Goal: Information Seeking & Learning: Learn about a topic

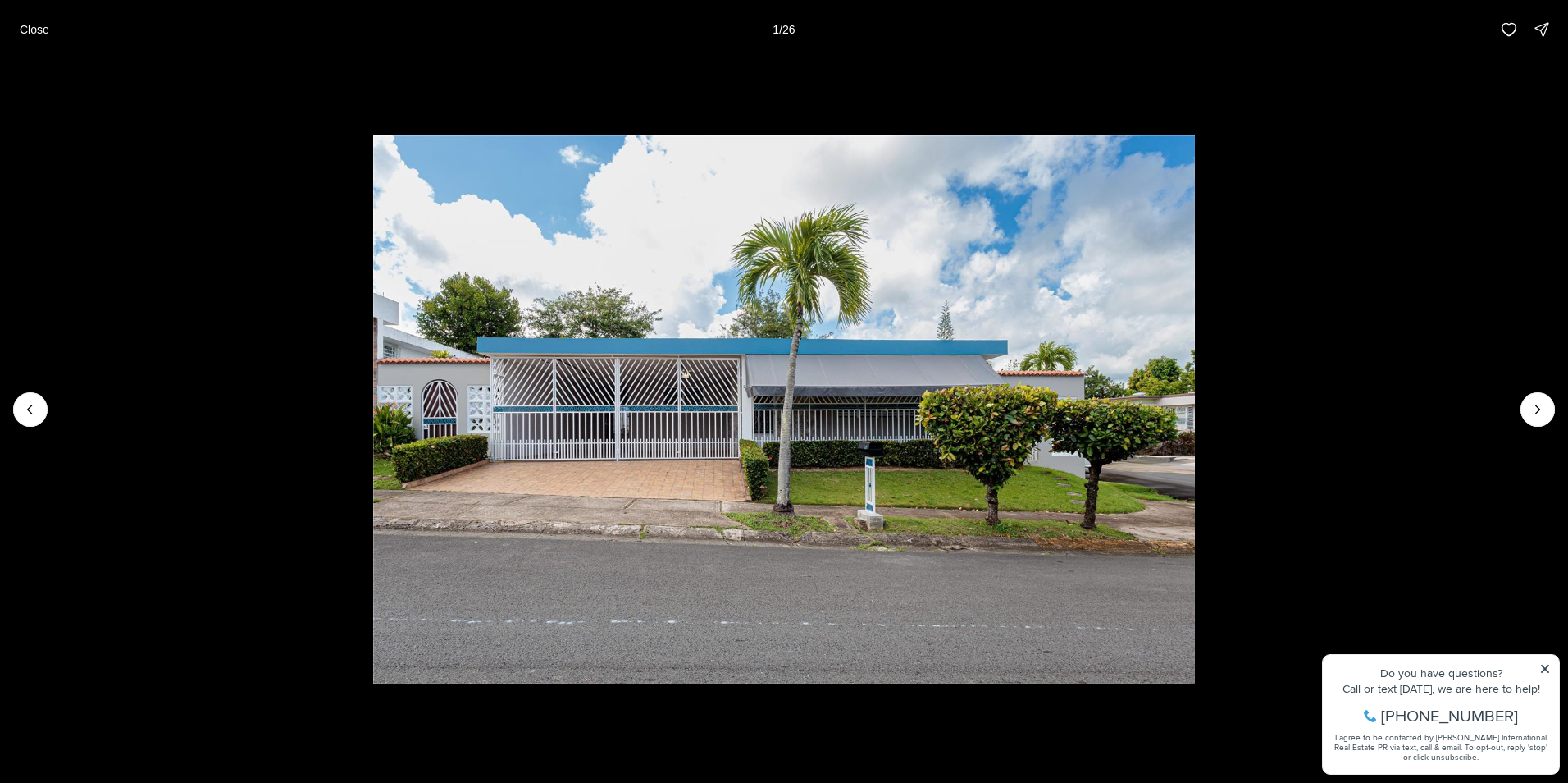
click at [1546, 427] on li "1 of 26" at bounding box center [784, 410] width 1568 height 701
click at [1541, 413] on icon "Next slide" at bounding box center [1537, 409] width 16 height 16
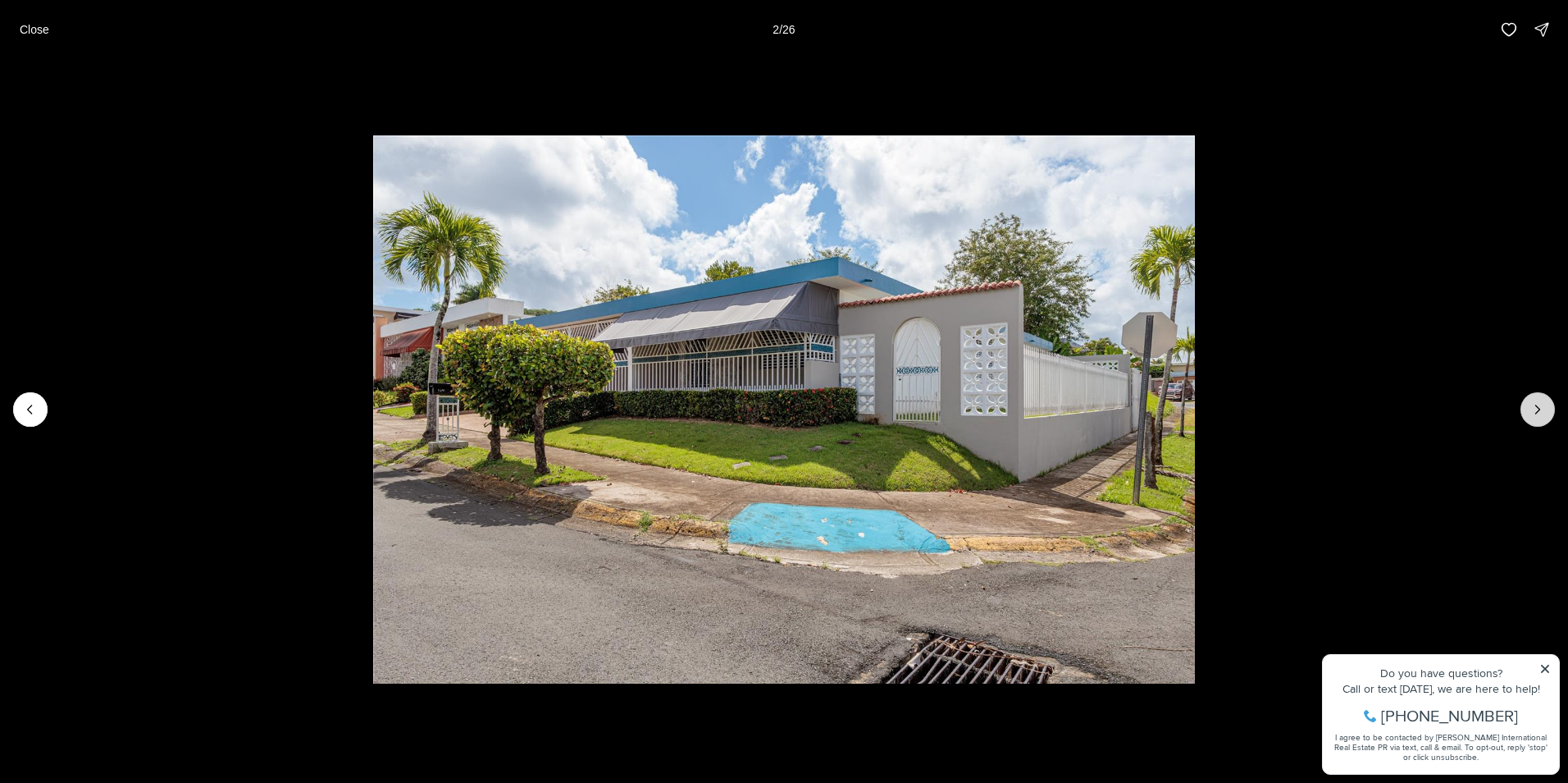
click at [1541, 413] on icon "Next slide" at bounding box center [1537, 409] width 16 height 16
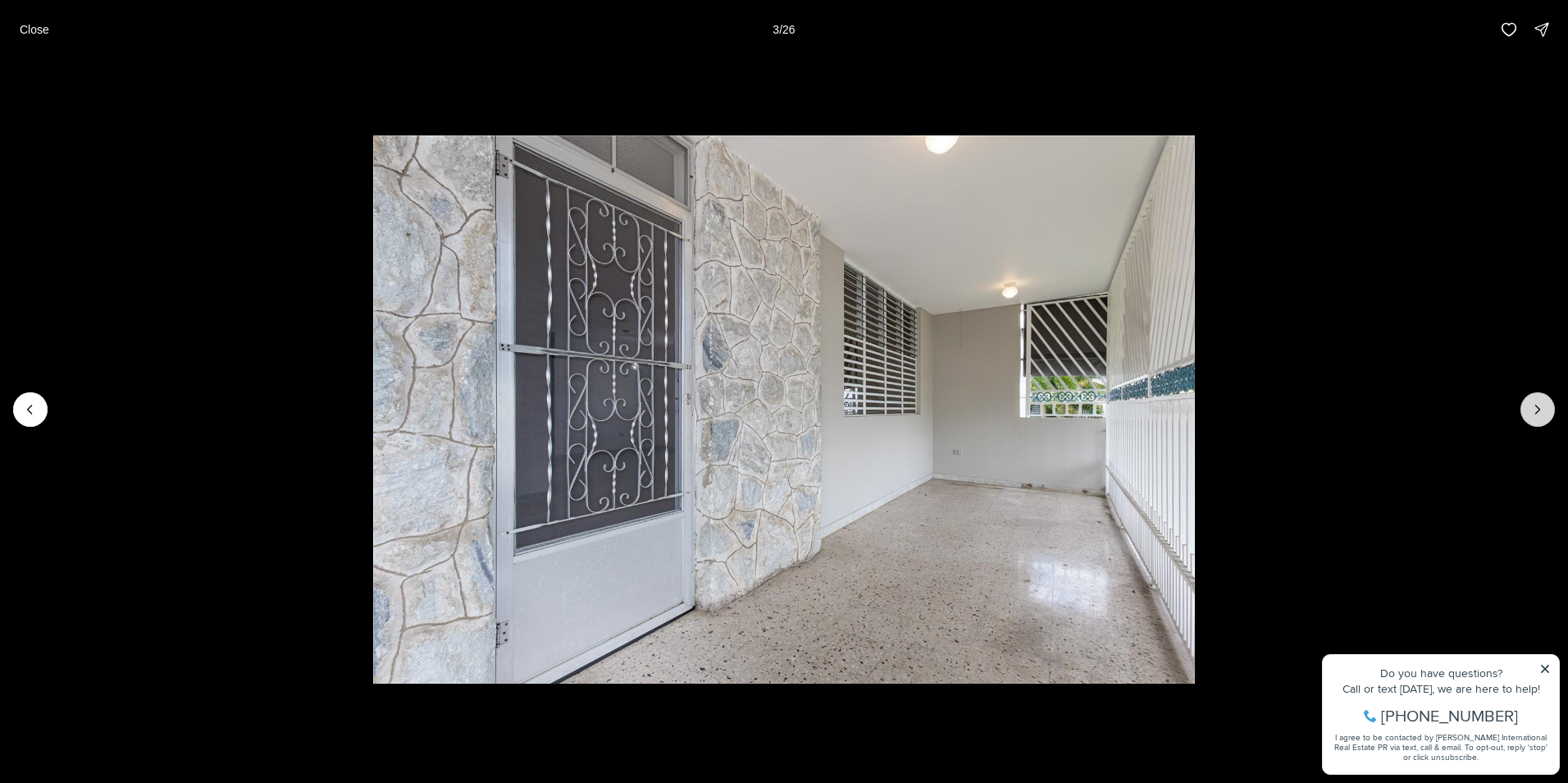
click at [1541, 413] on icon "Next slide" at bounding box center [1537, 409] width 16 height 16
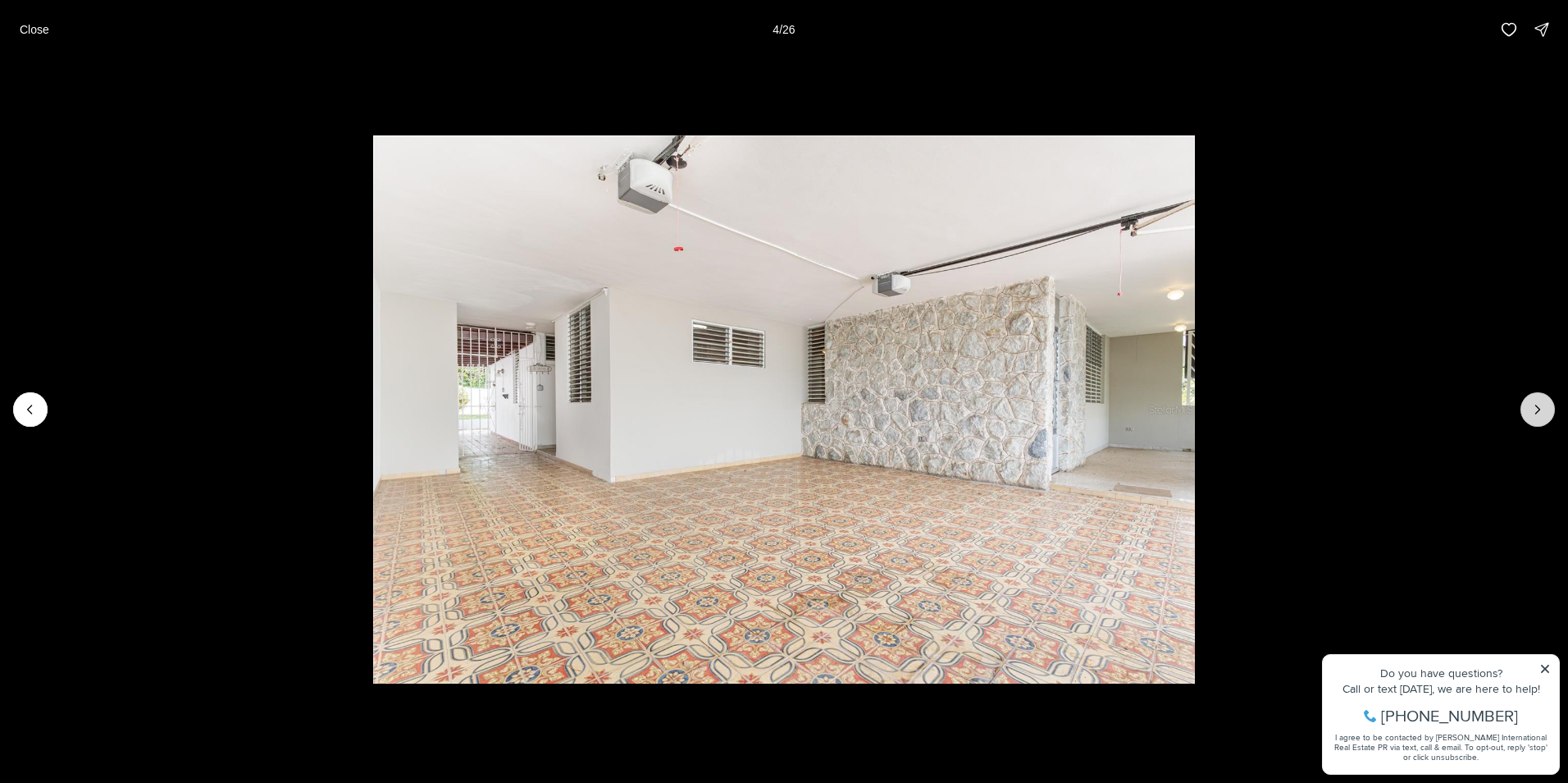
click at [1541, 413] on icon "Next slide" at bounding box center [1537, 409] width 16 height 16
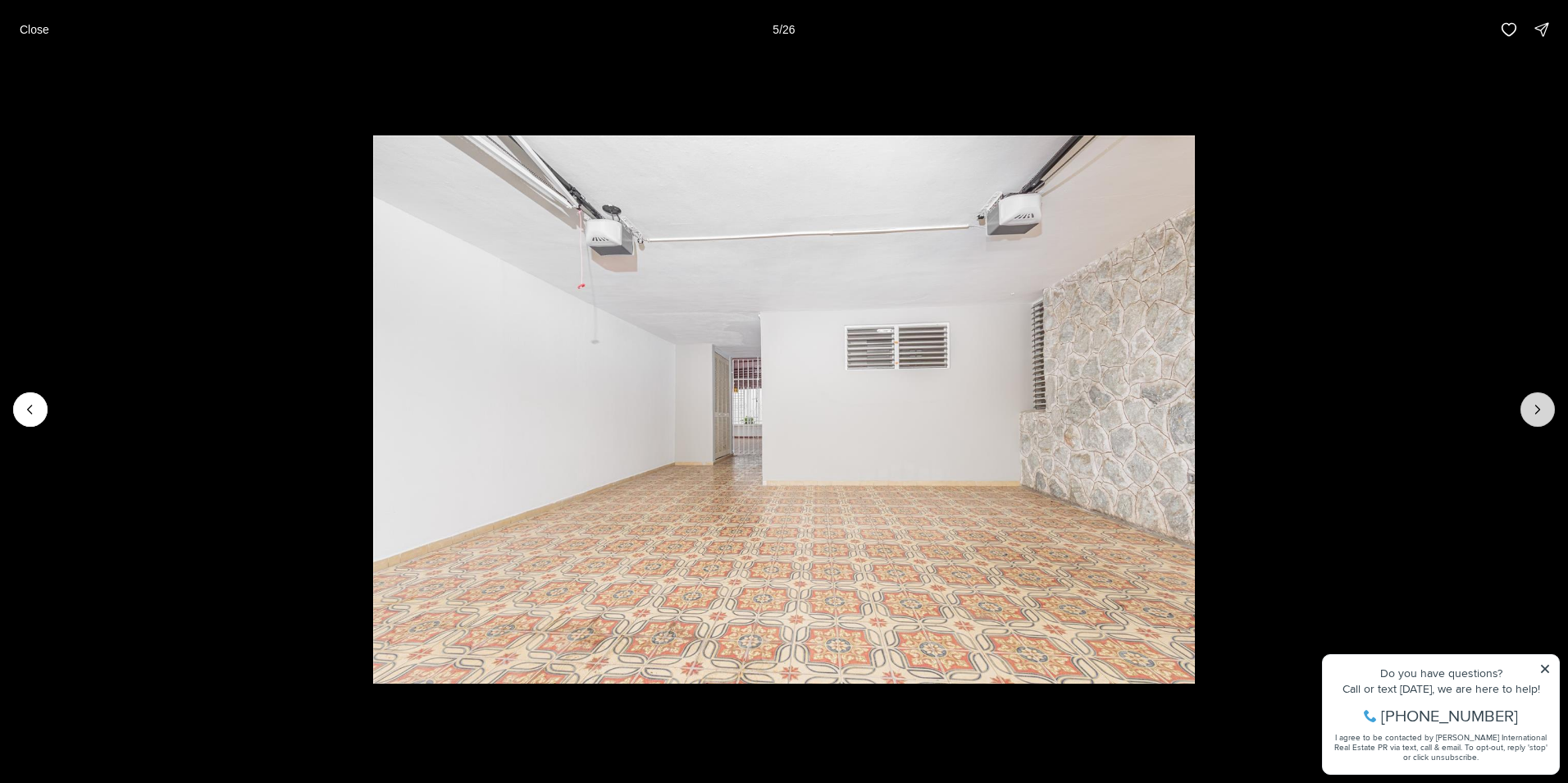
click at [1541, 413] on icon "Next slide" at bounding box center [1537, 409] width 16 height 16
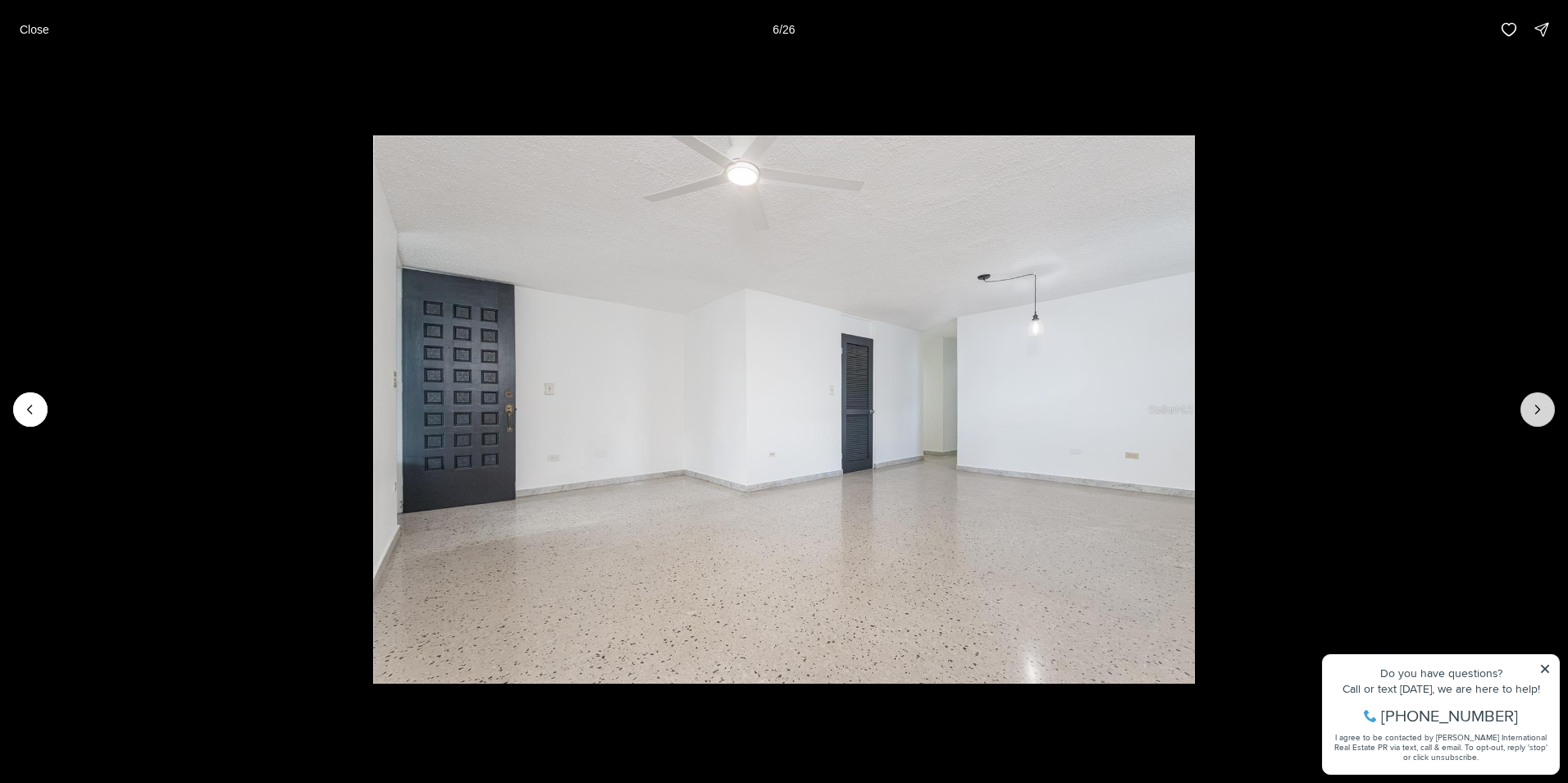
click at [1541, 413] on icon "Next slide" at bounding box center [1537, 409] width 16 height 16
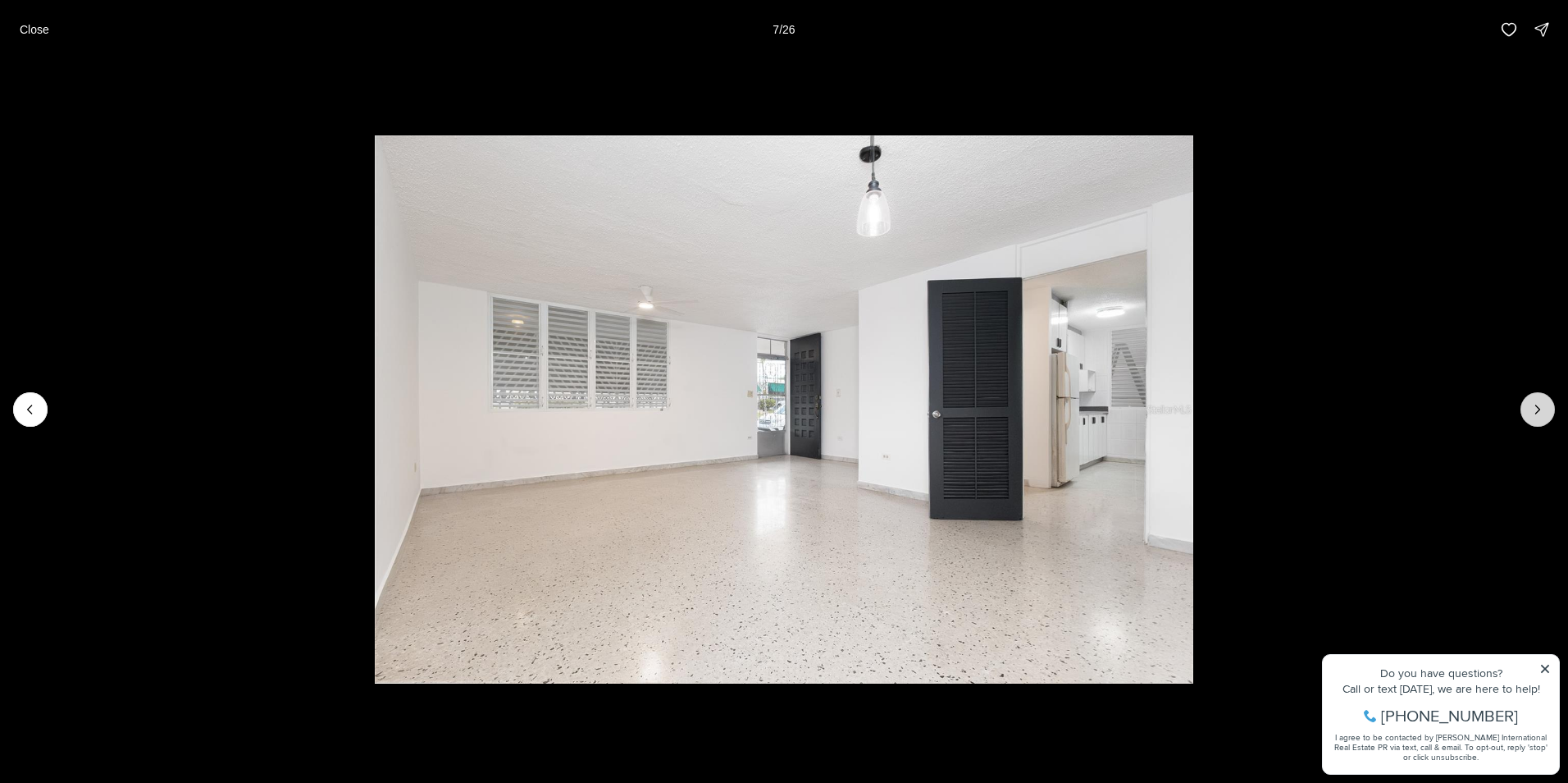
click at [1541, 413] on icon "Next slide" at bounding box center [1537, 409] width 16 height 16
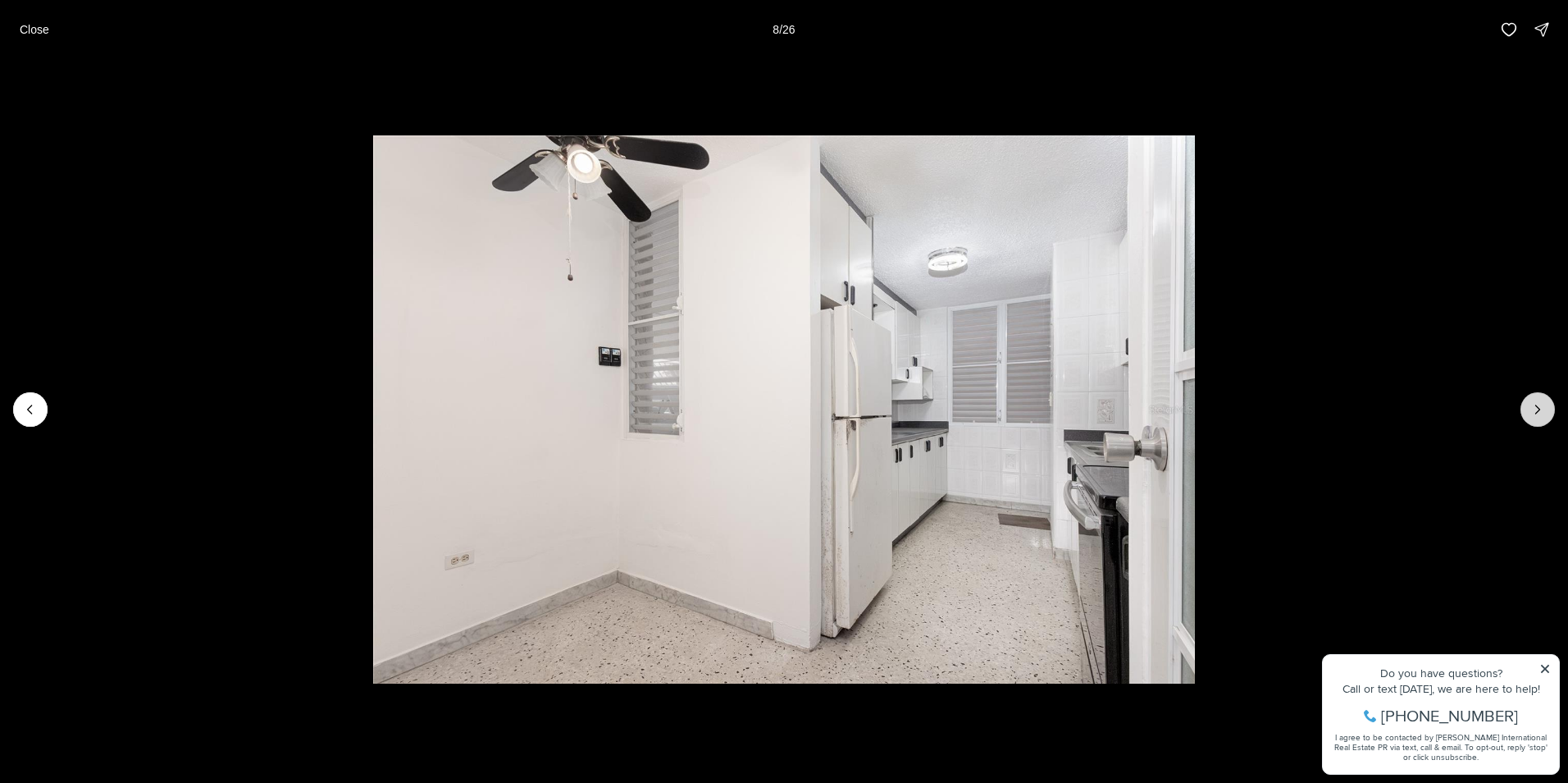
click at [1541, 413] on icon "Next slide" at bounding box center [1537, 409] width 16 height 16
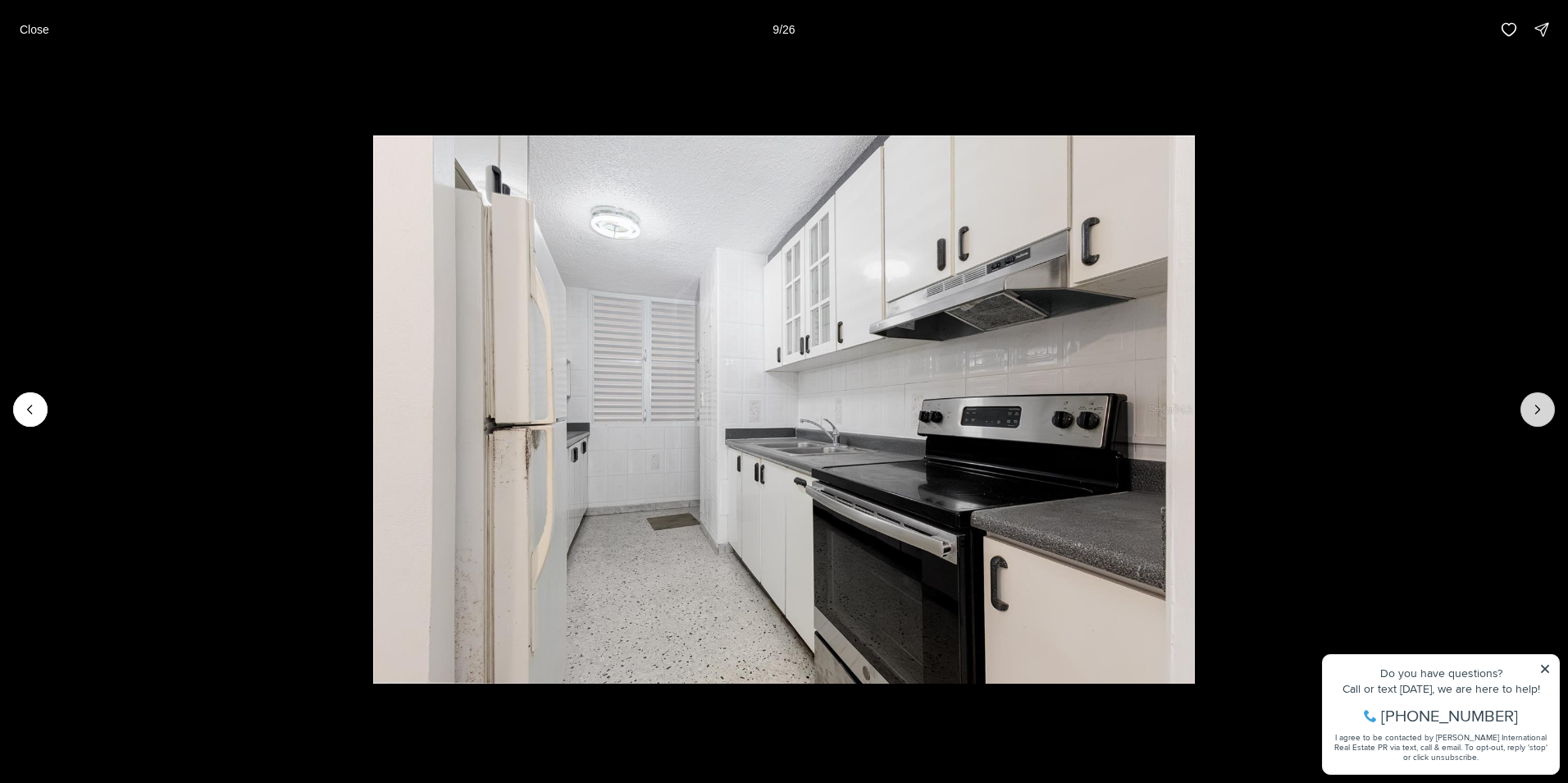
click at [1541, 413] on icon "Next slide" at bounding box center [1537, 409] width 16 height 16
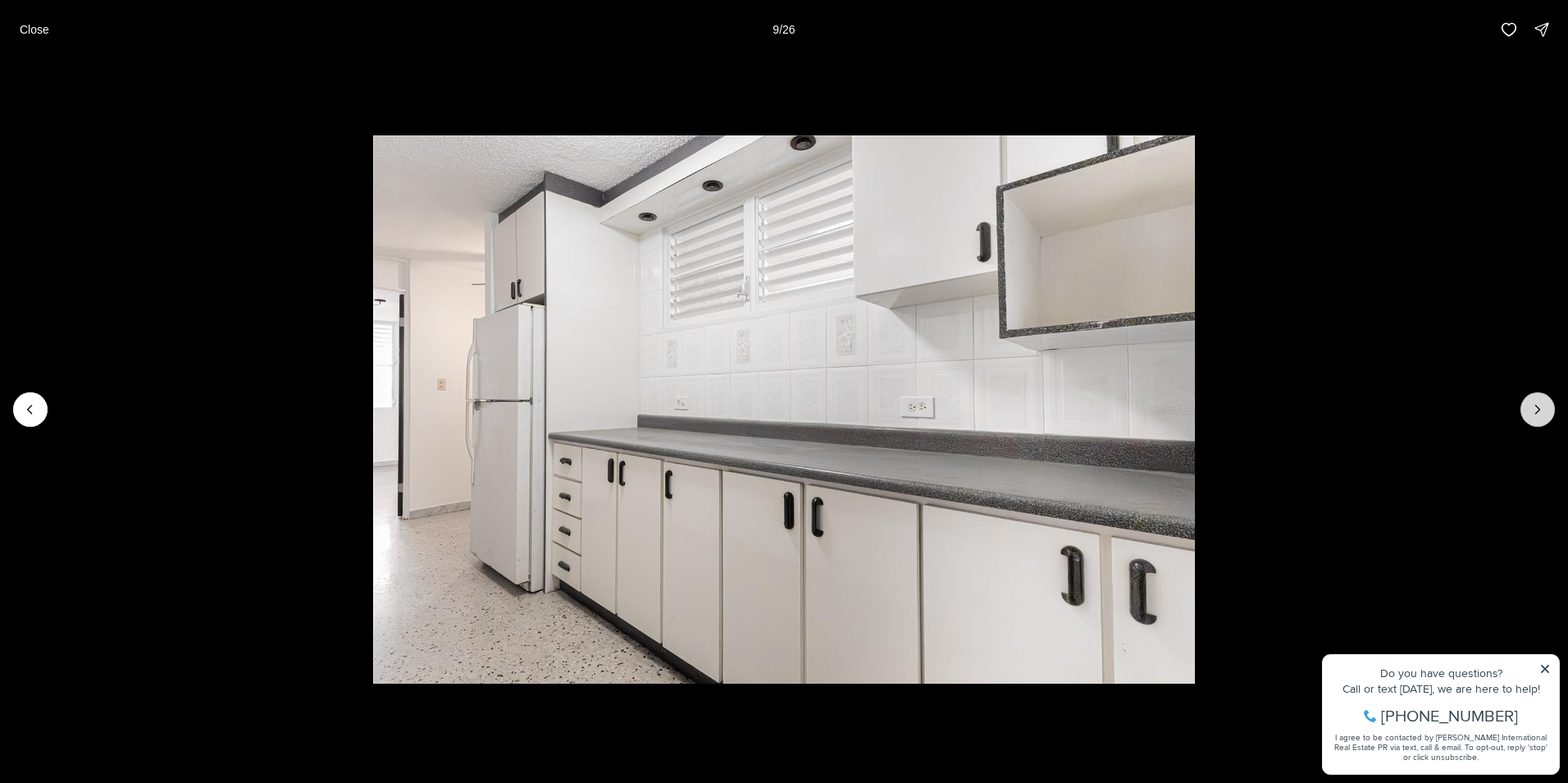
click at [1541, 413] on icon "Next slide" at bounding box center [1537, 409] width 16 height 16
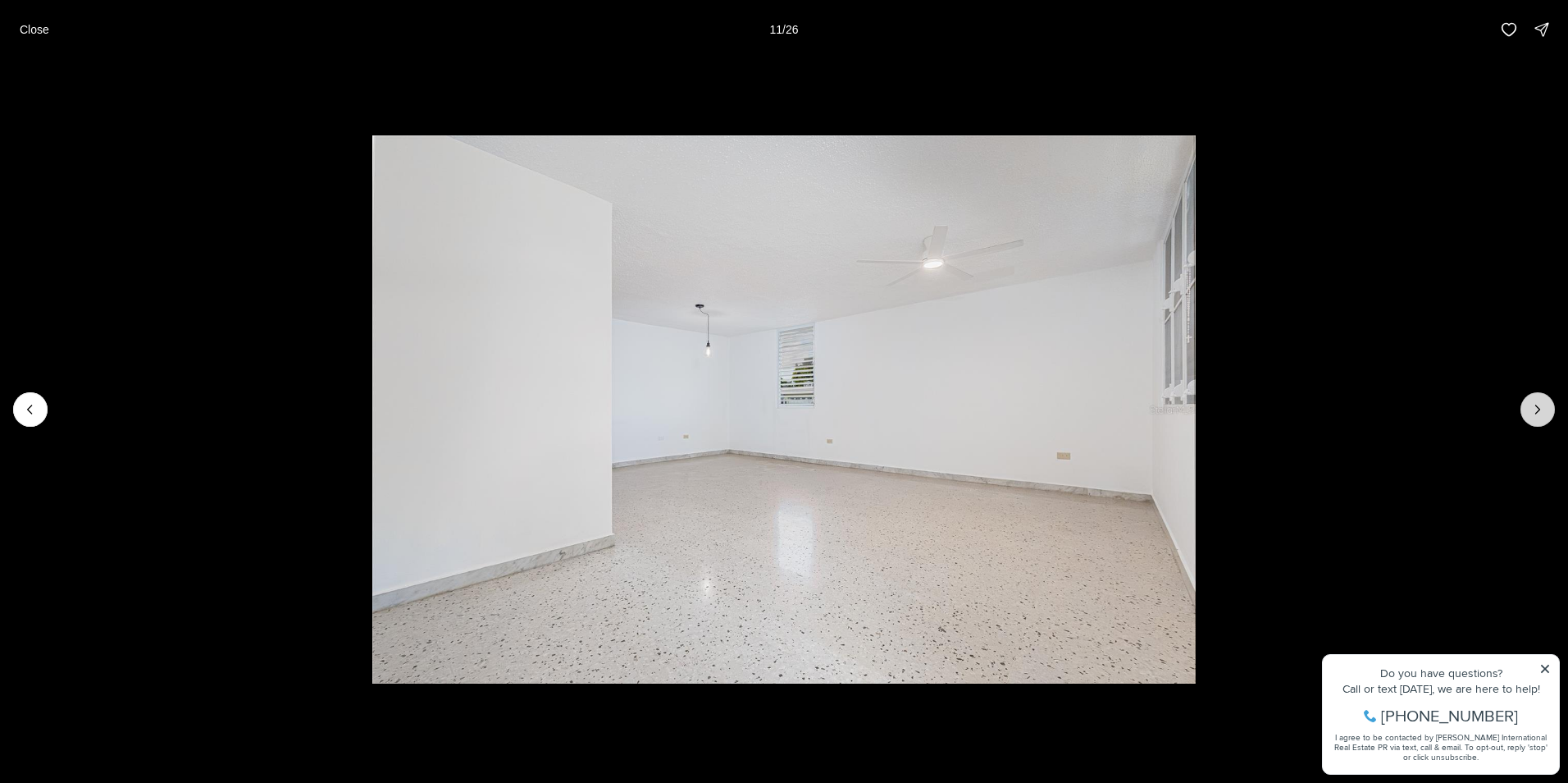
click at [1541, 413] on icon "Next slide" at bounding box center [1537, 409] width 16 height 16
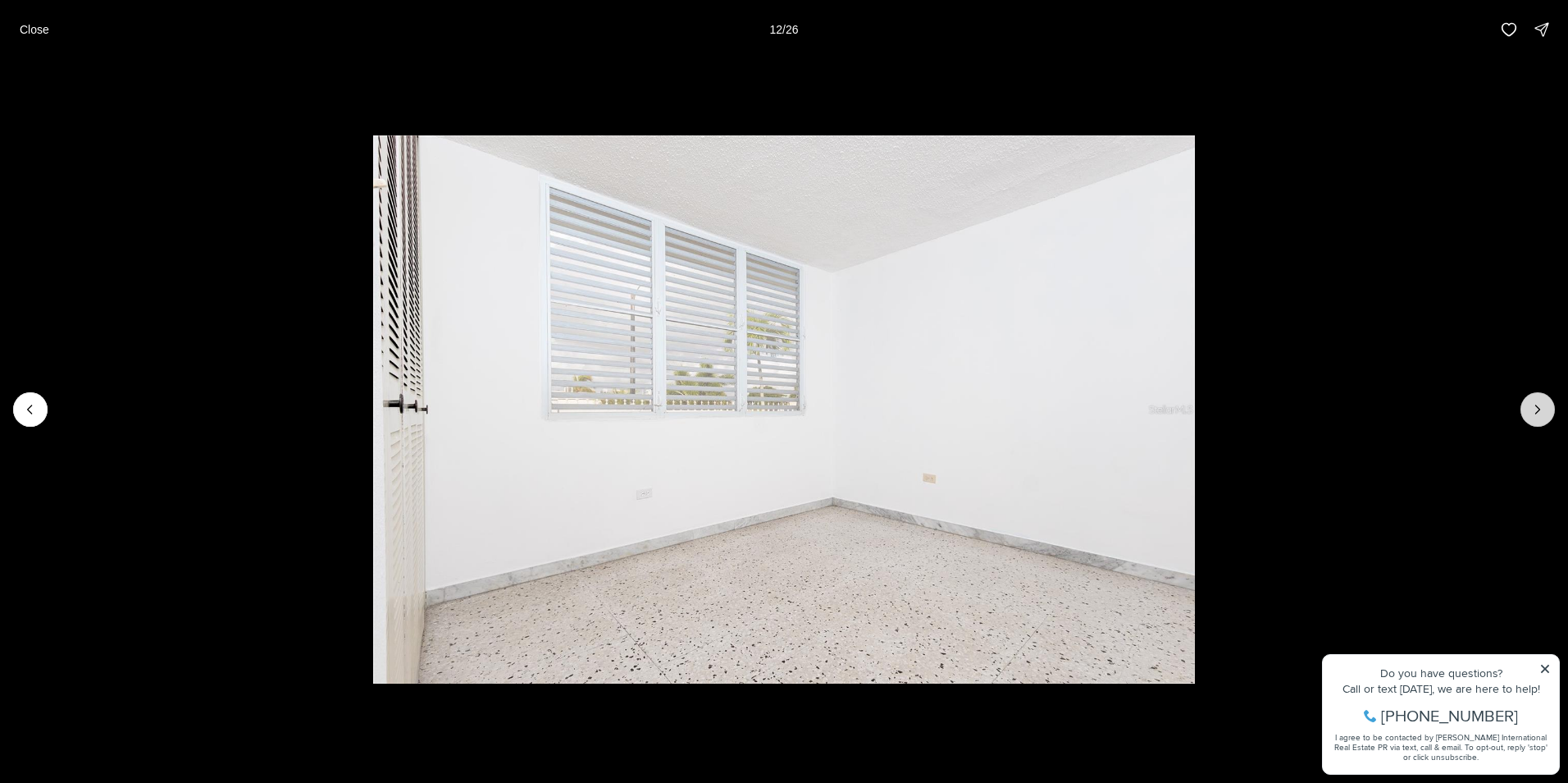
click at [1541, 413] on icon "Next slide" at bounding box center [1537, 409] width 16 height 16
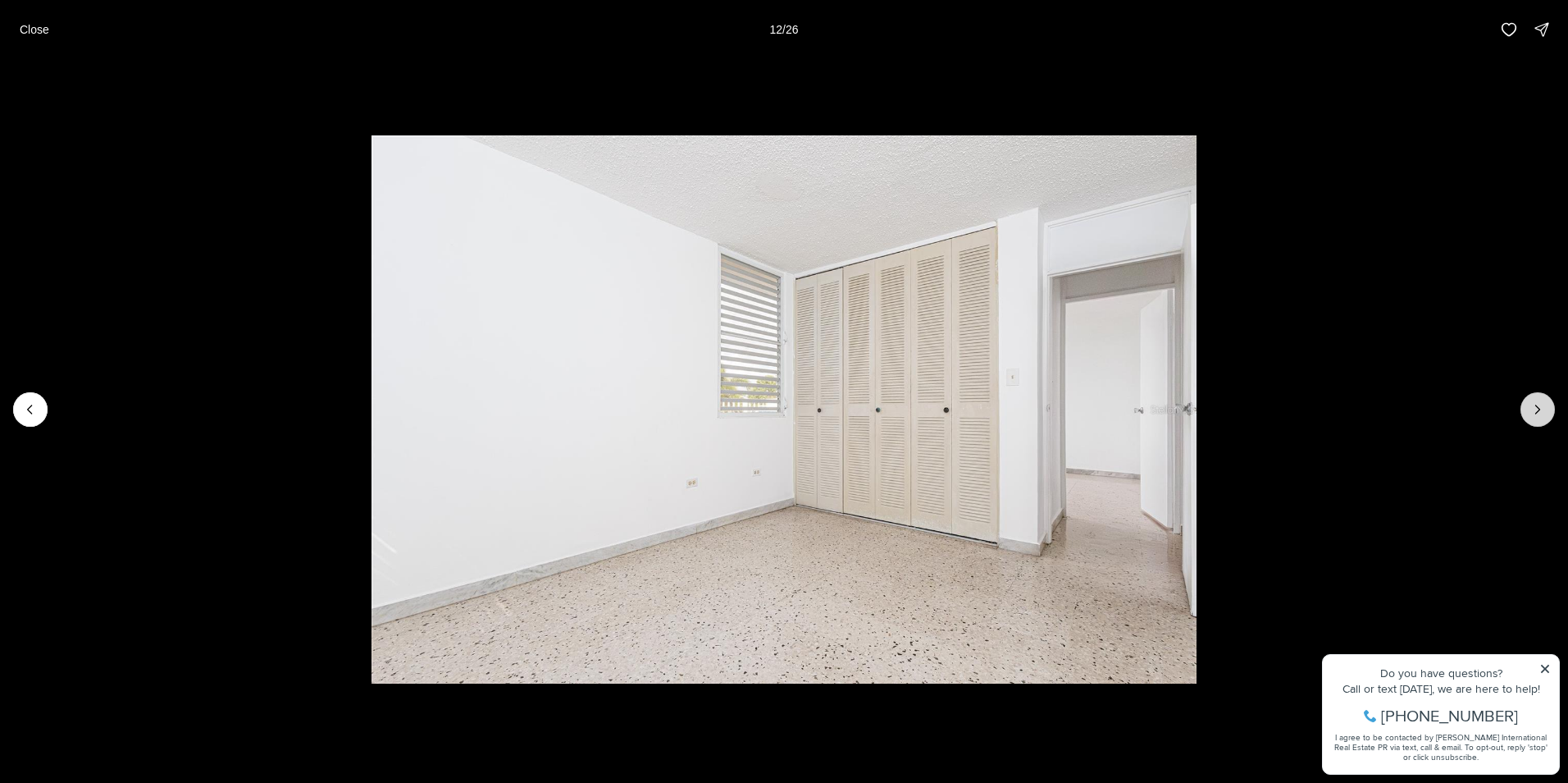
click at [1541, 413] on icon "Next slide" at bounding box center [1537, 409] width 16 height 16
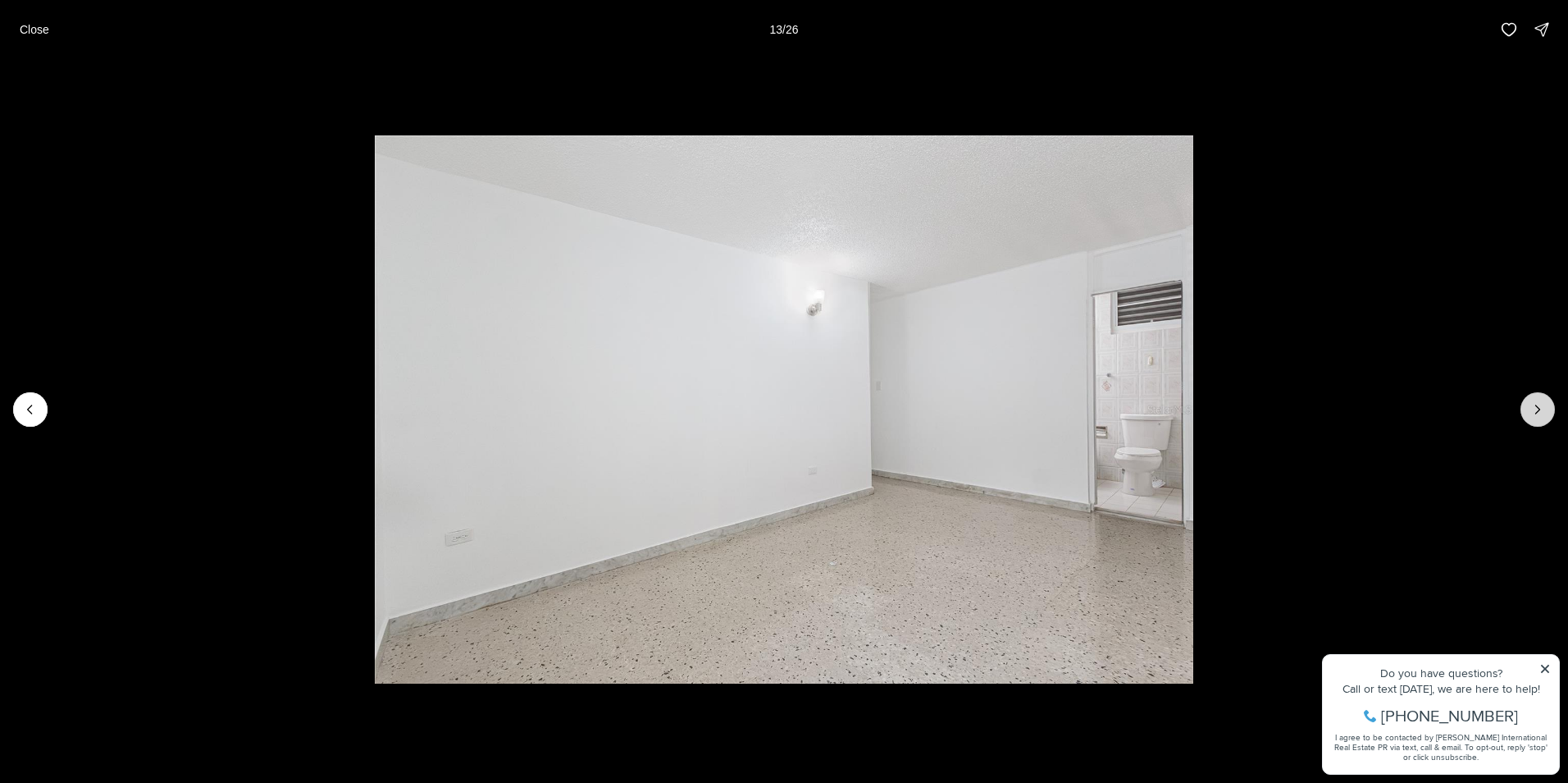
click at [1541, 413] on icon "Next slide" at bounding box center [1537, 409] width 16 height 16
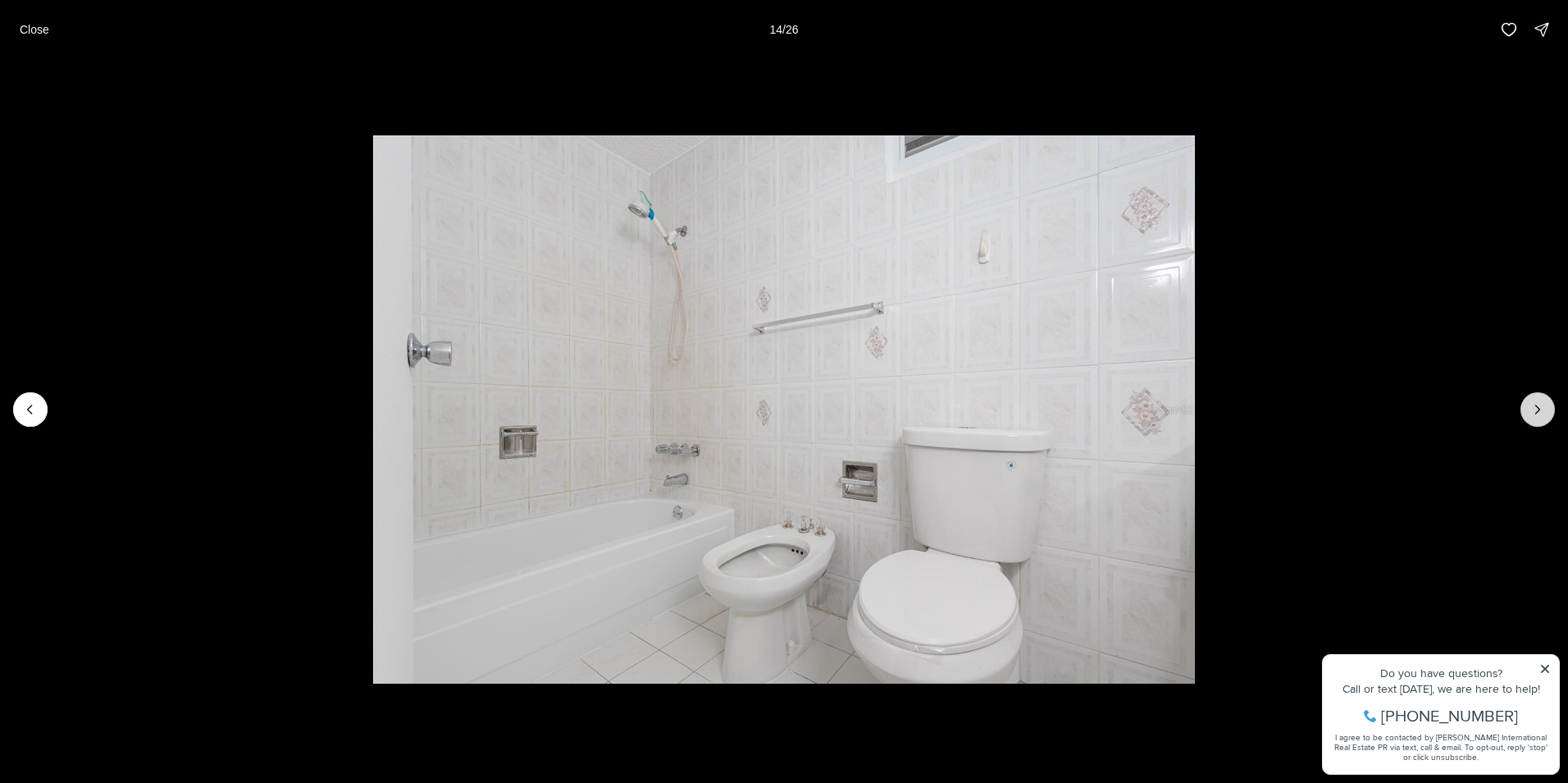
click at [1541, 413] on icon "Next slide" at bounding box center [1537, 409] width 16 height 16
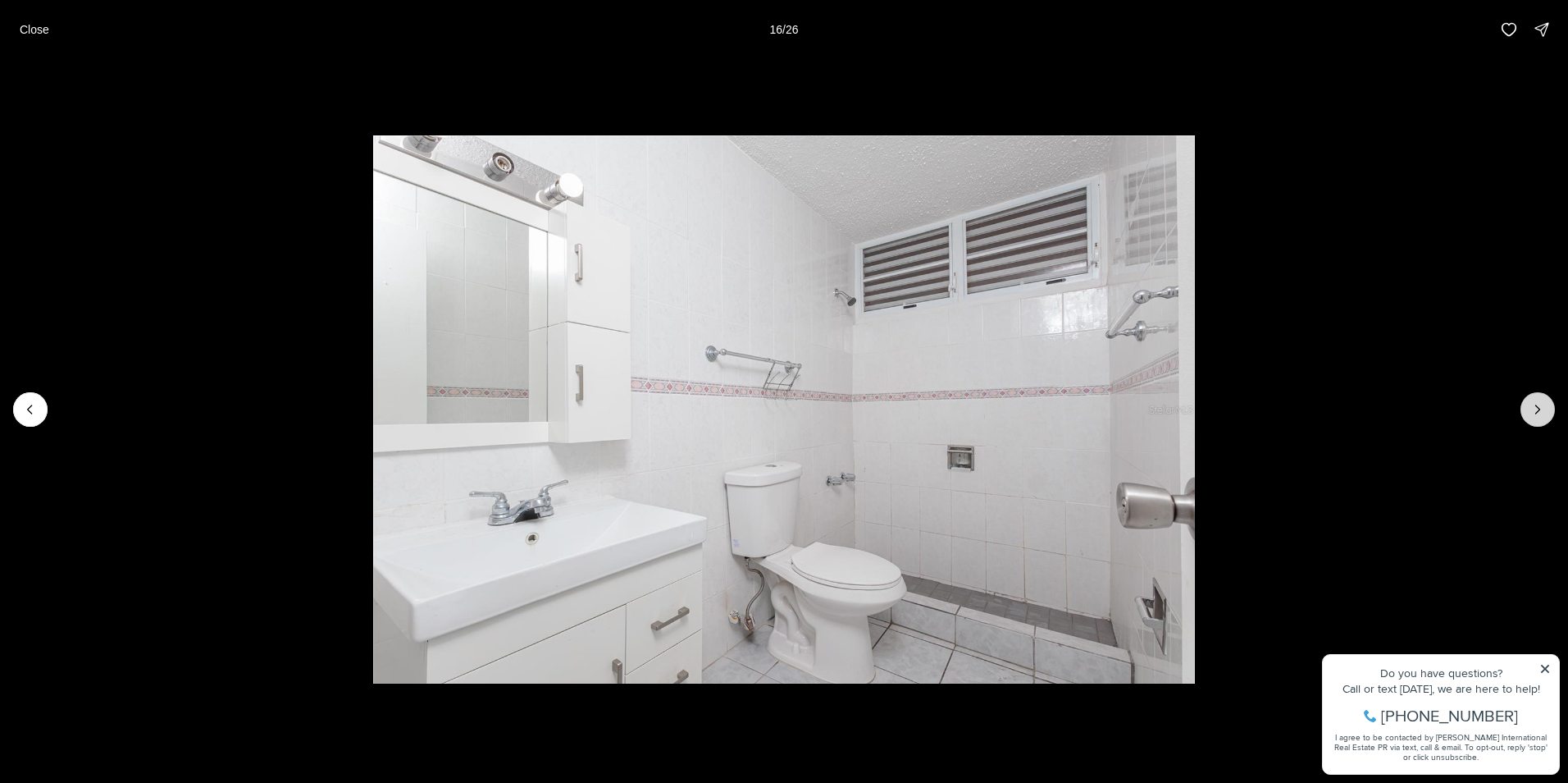
click at [1540, 415] on icon "Next slide" at bounding box center [1537, 409] width 16 height 16
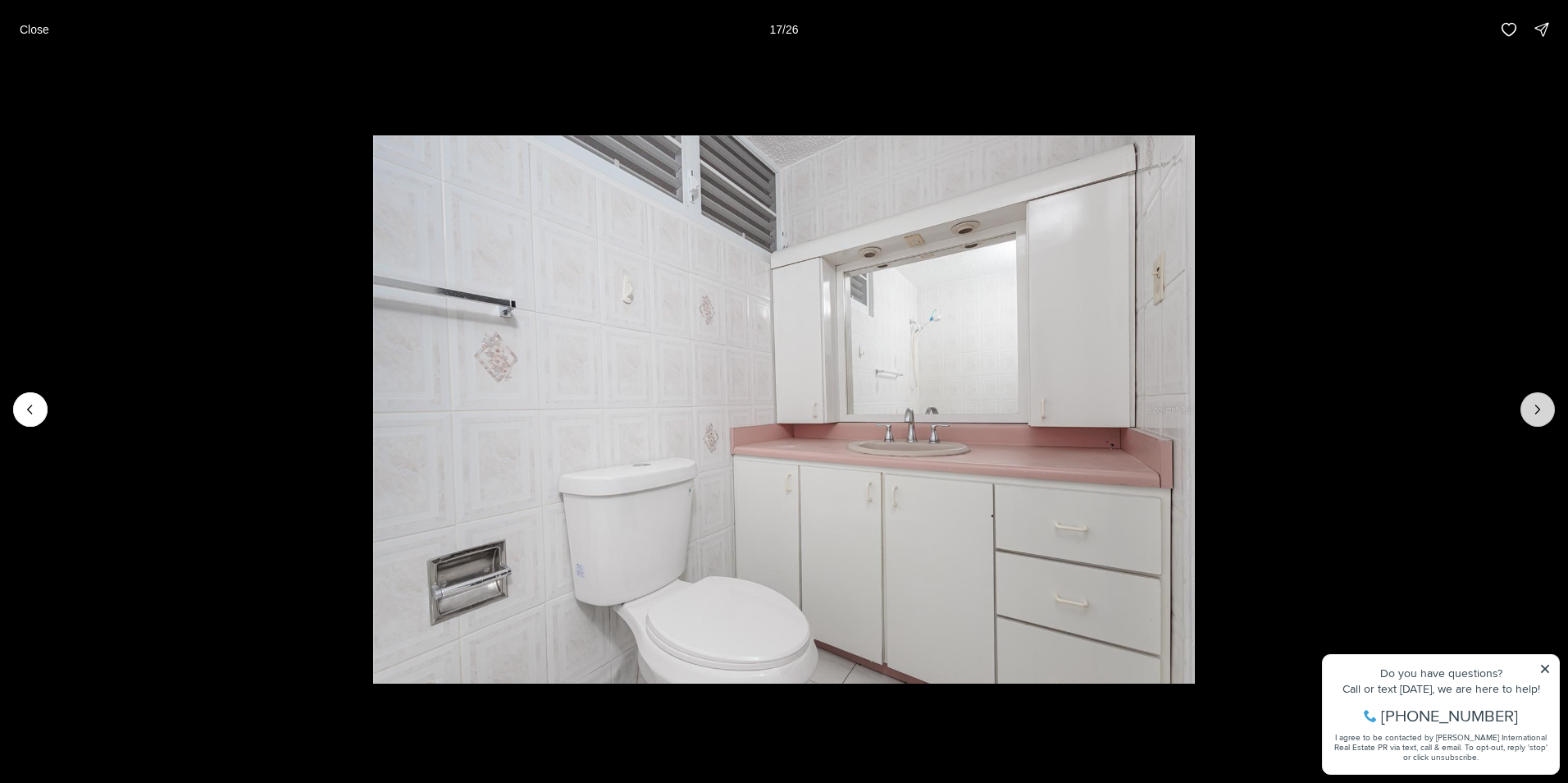
click at [1540, 415] on icon "Next slide" at bounding box center [1537, 409] width 16 height 16
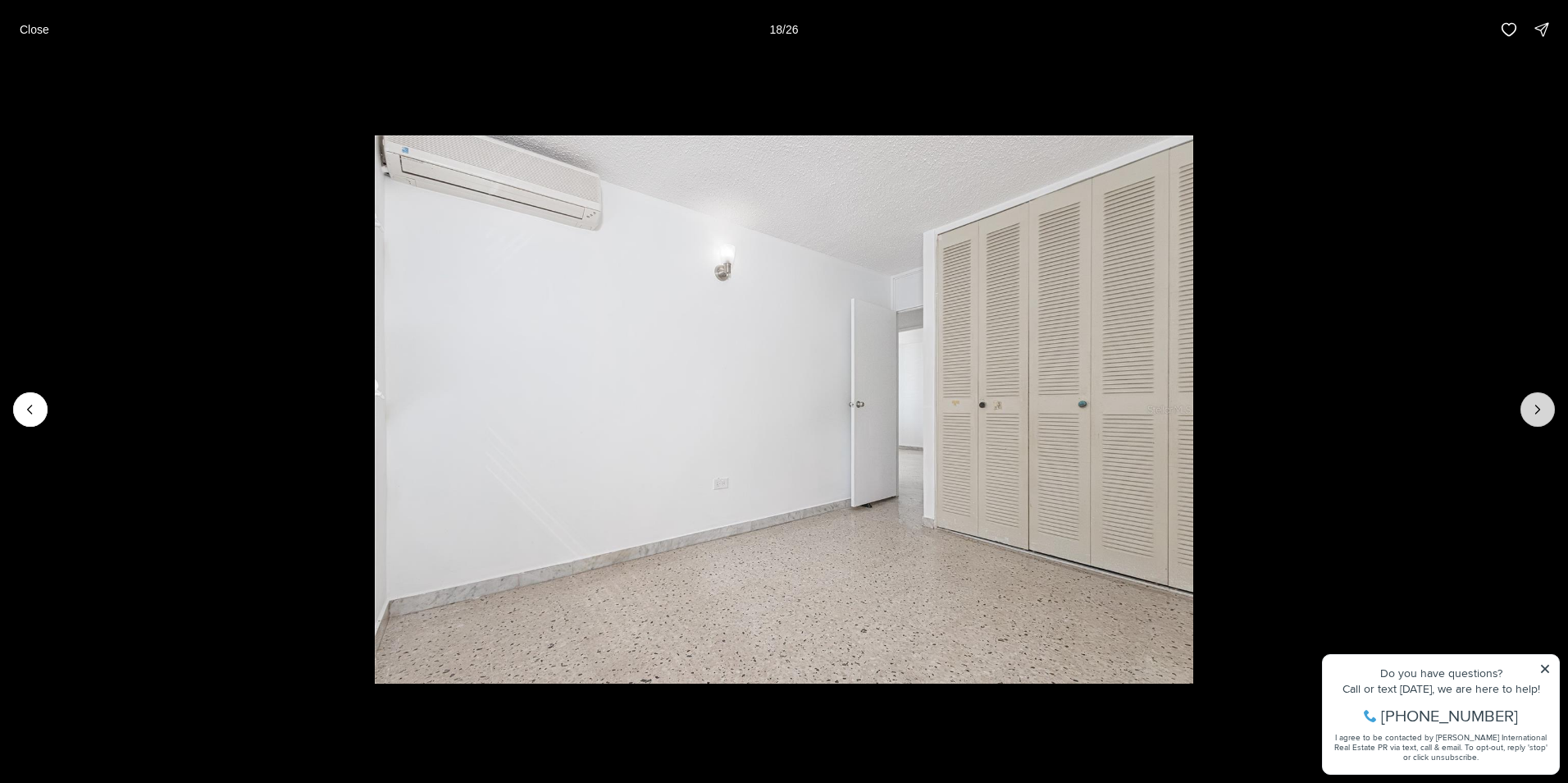
click at [1540, 415] on icon "Next slide" at bounding box center [1537, 409] width 16 height 16
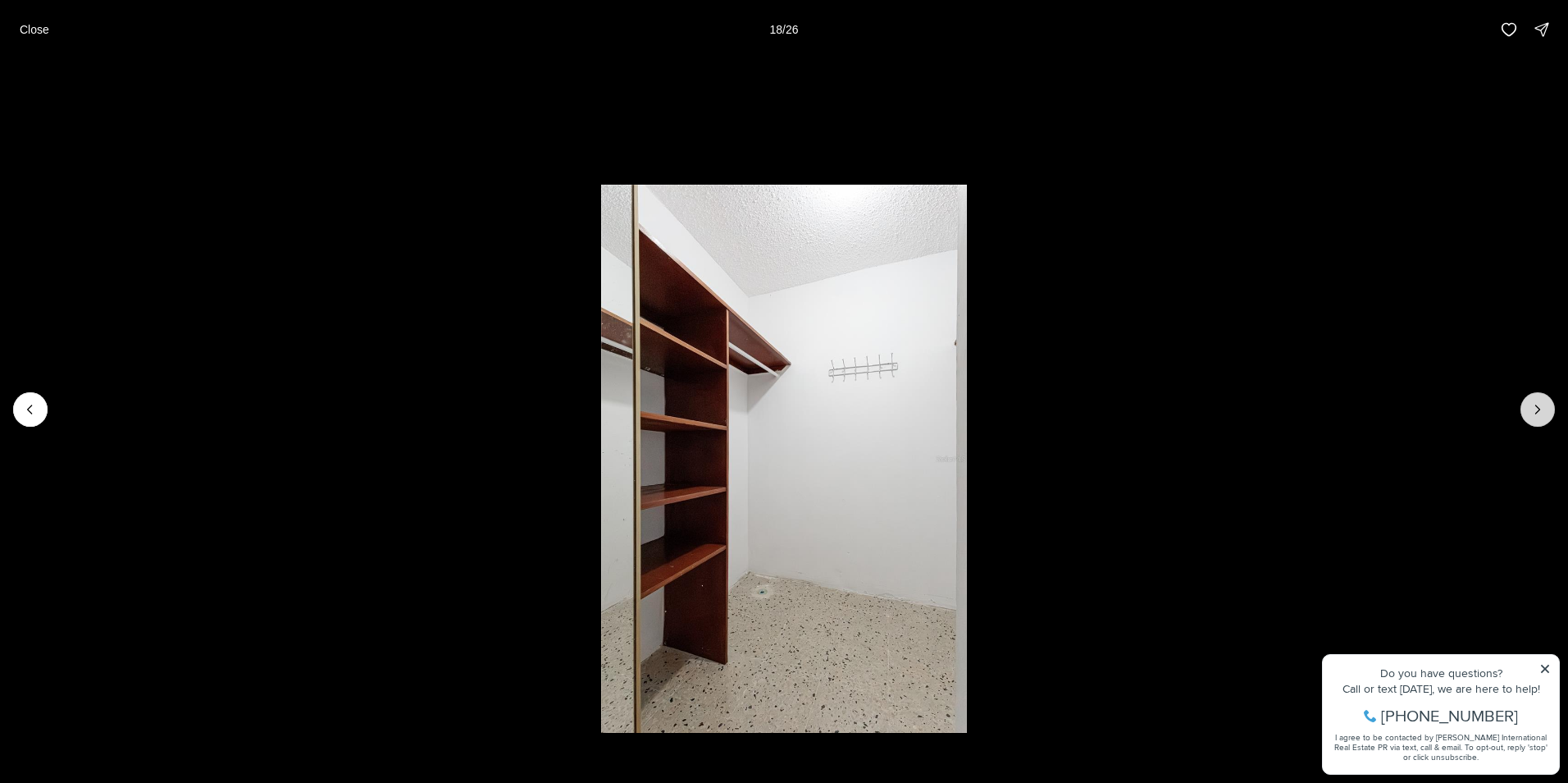
click at [1540, 415] on icon "Next slide" at bounding box center [1537, 409] width 16 height 16
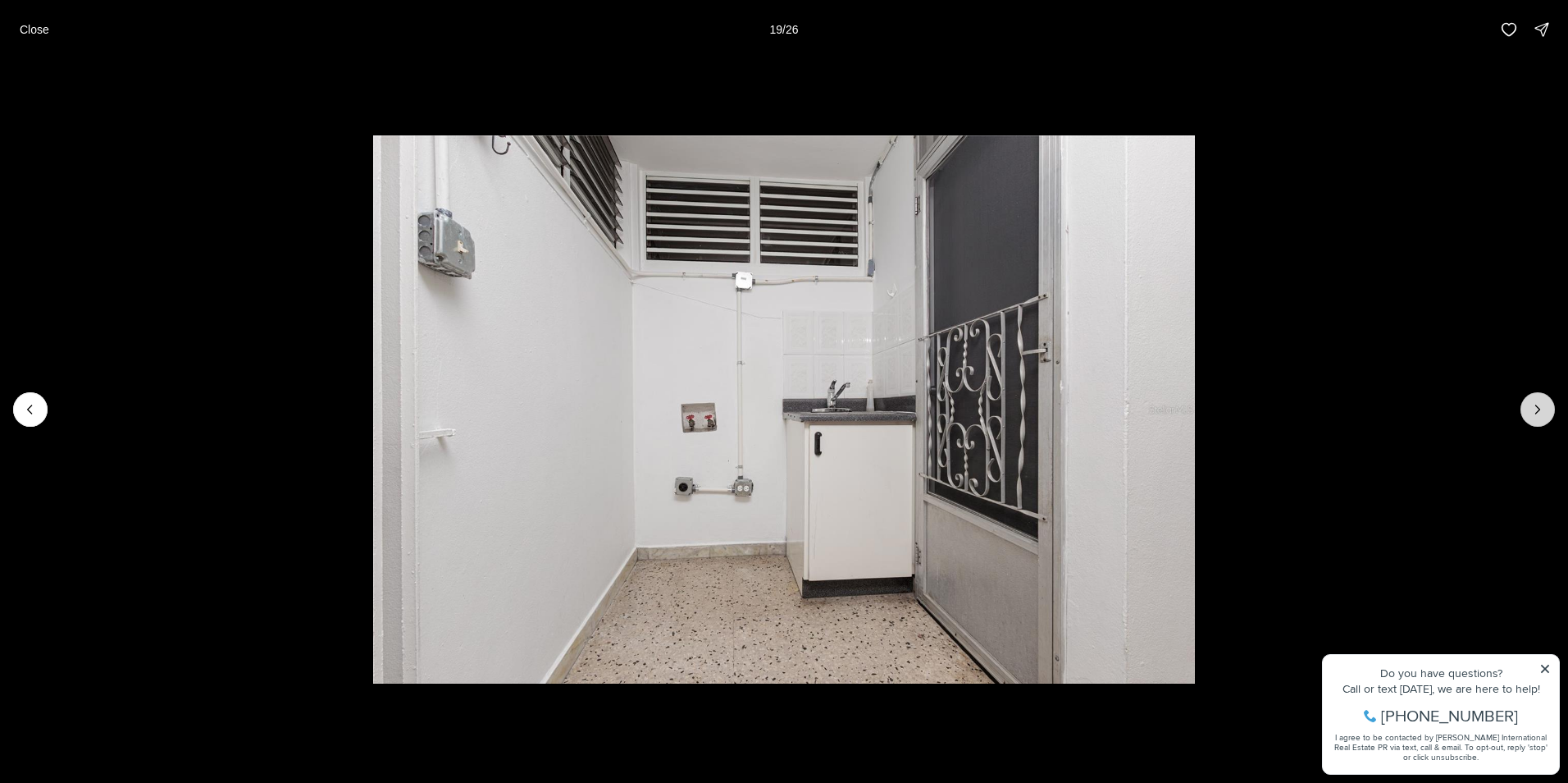
click at [1540, 415] on icon "Next slide" at bounding box center [1537, 409] width 16 height 16
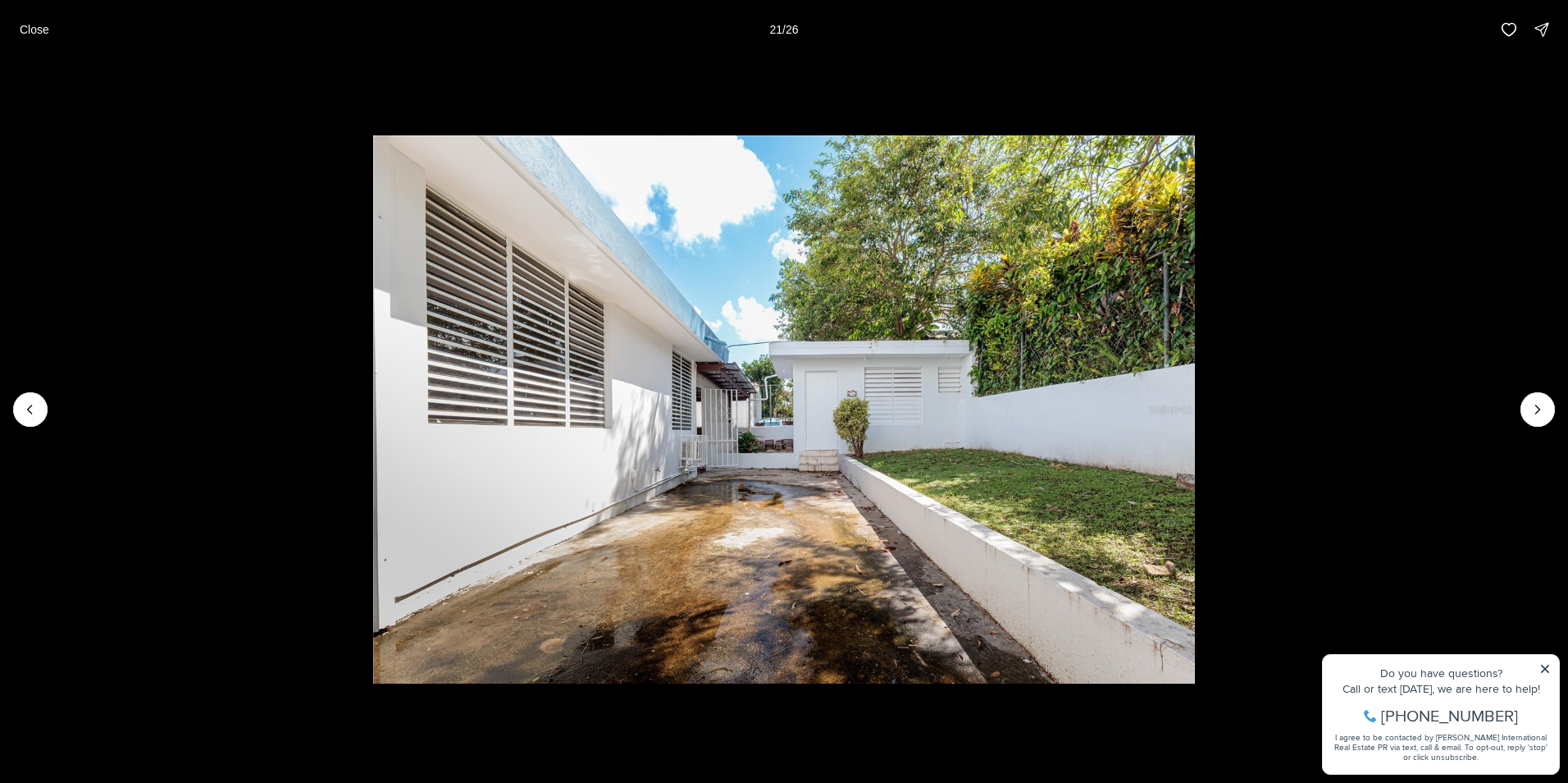
click at [10, 408] on li "21 of 26" at bounding box center [784, 410] width 1568 height 701
click at [22, 411] on icon "Previous slide" at bounding box center [30, 409] width 16 height 16
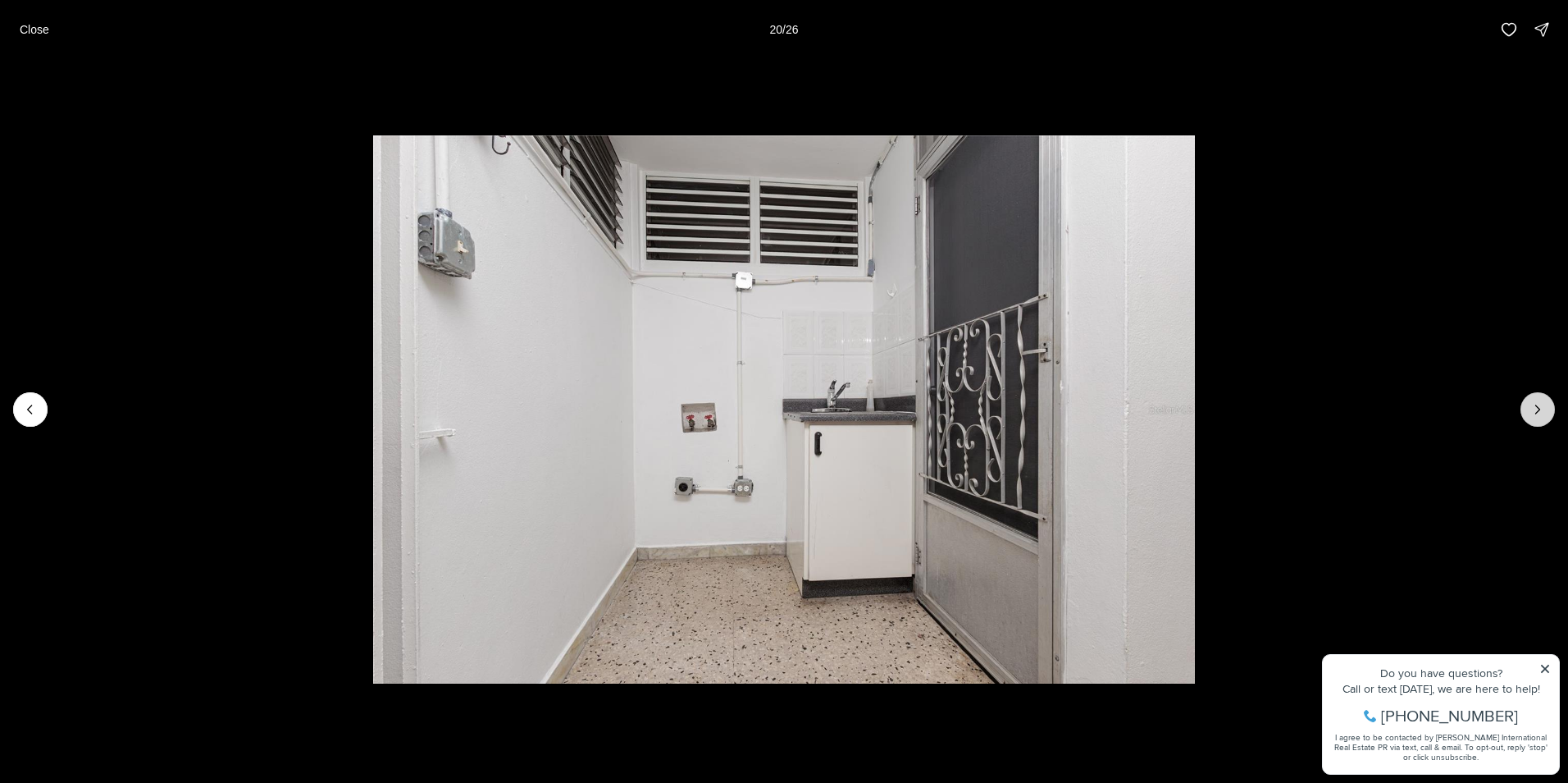
click at [1540, 405] on icon "Next slide" at bounding box center [1537, 409] width 16 height 16
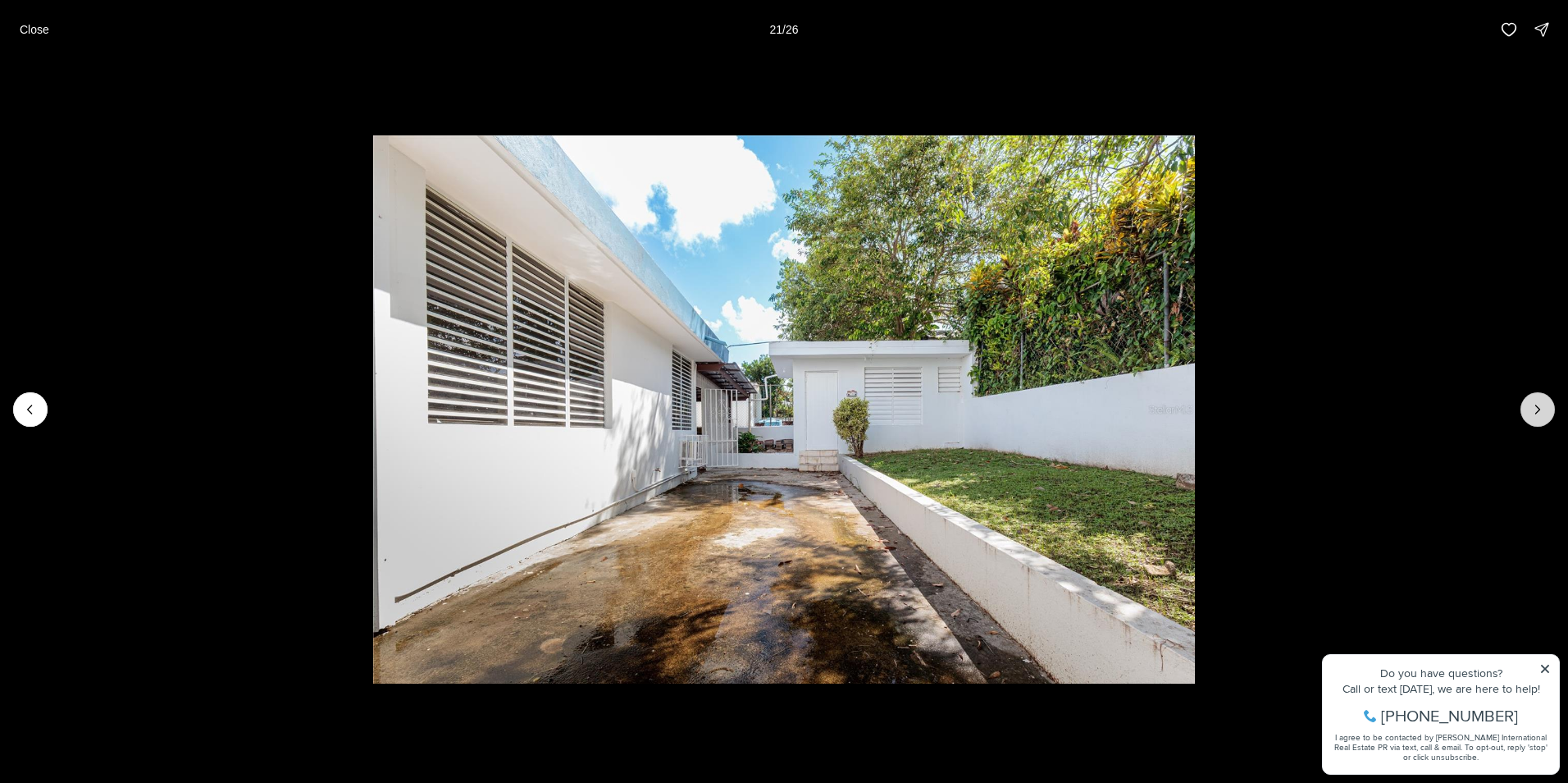
click at [1540, 406] on icon "Next slide" at bounding box center [1537, 409] width 16 height 16
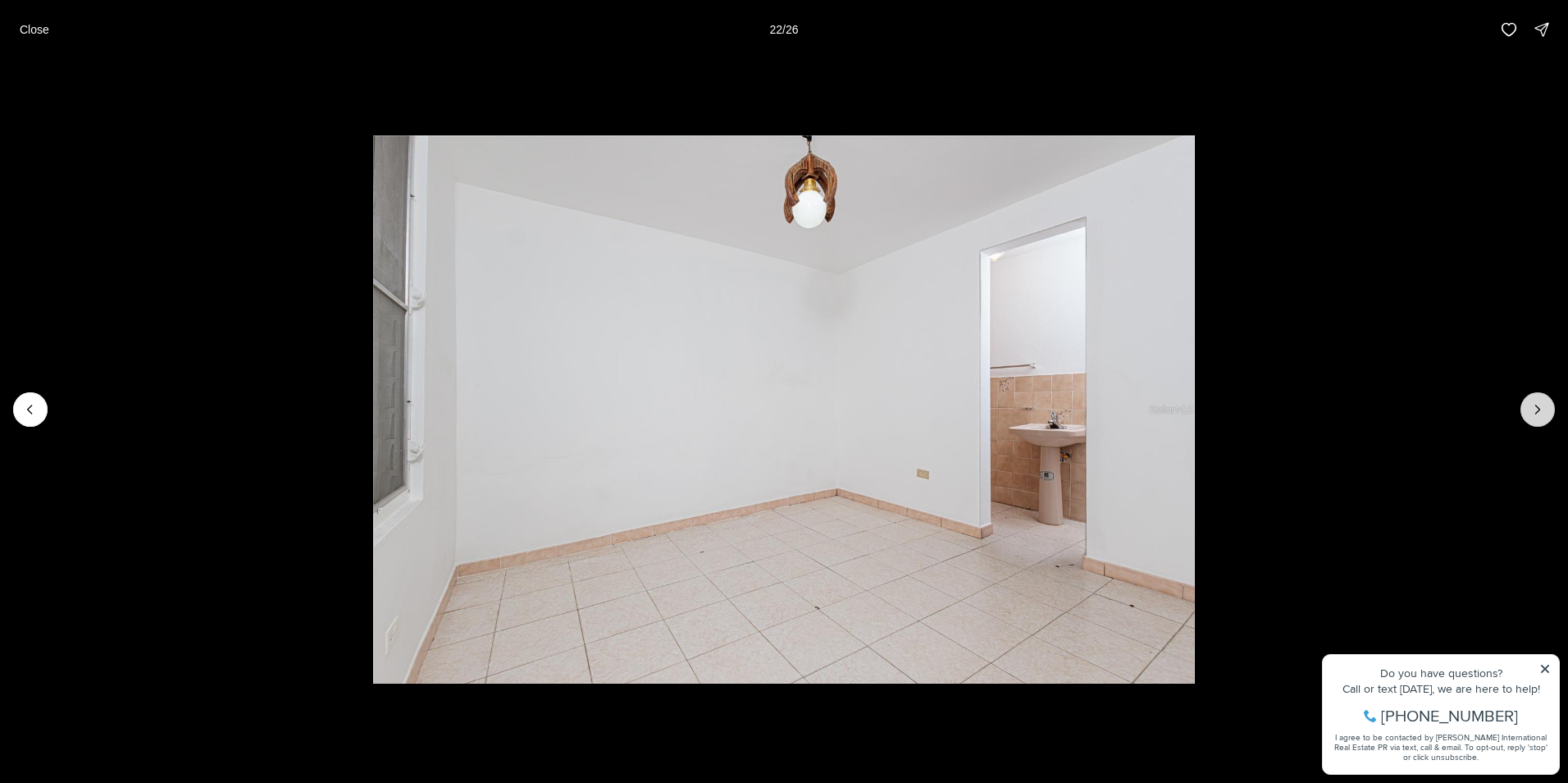
click at [1540, 406] on icon "Next slide" at bounding box center [1537, 409] width 16 height 16
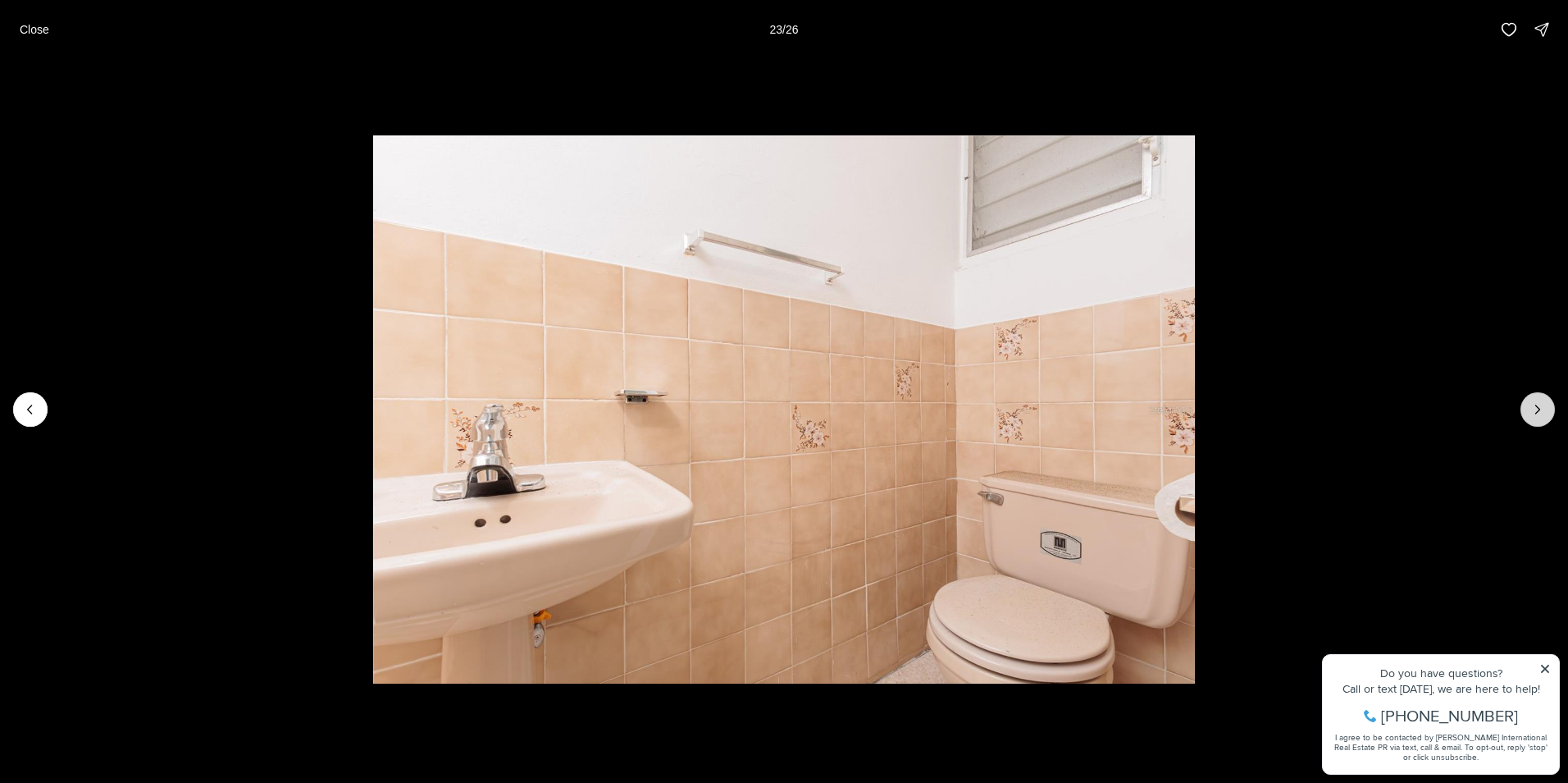
click at [1540, 406] on icon "Next slide" at bounding box center [1537, 409] width 16 height 16
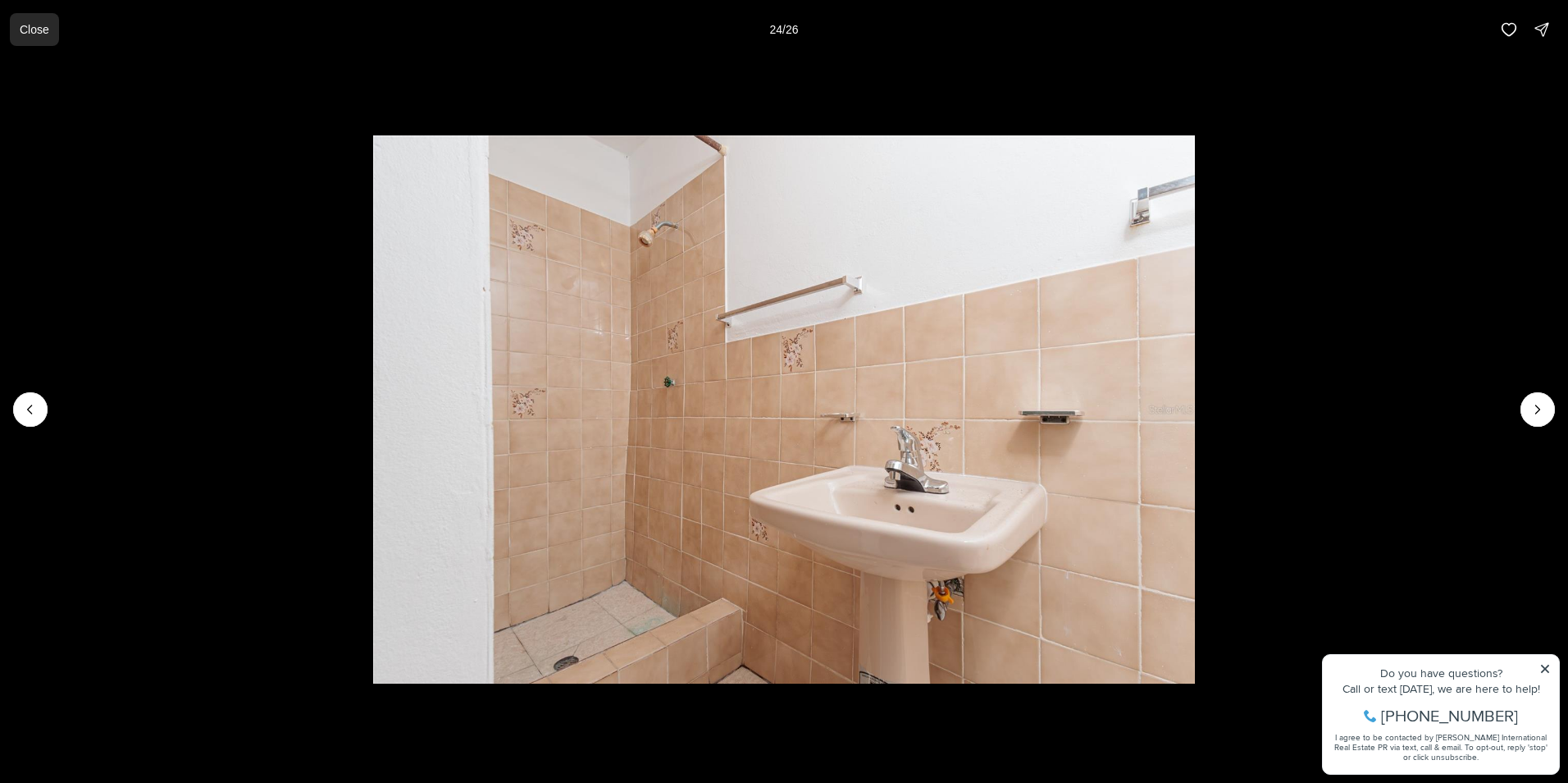
click at [31, 23] on p "Close" at bounding box center [34, 30] width 30 height 13
